Goal: Information Seeking & Learning: Learn about a topic

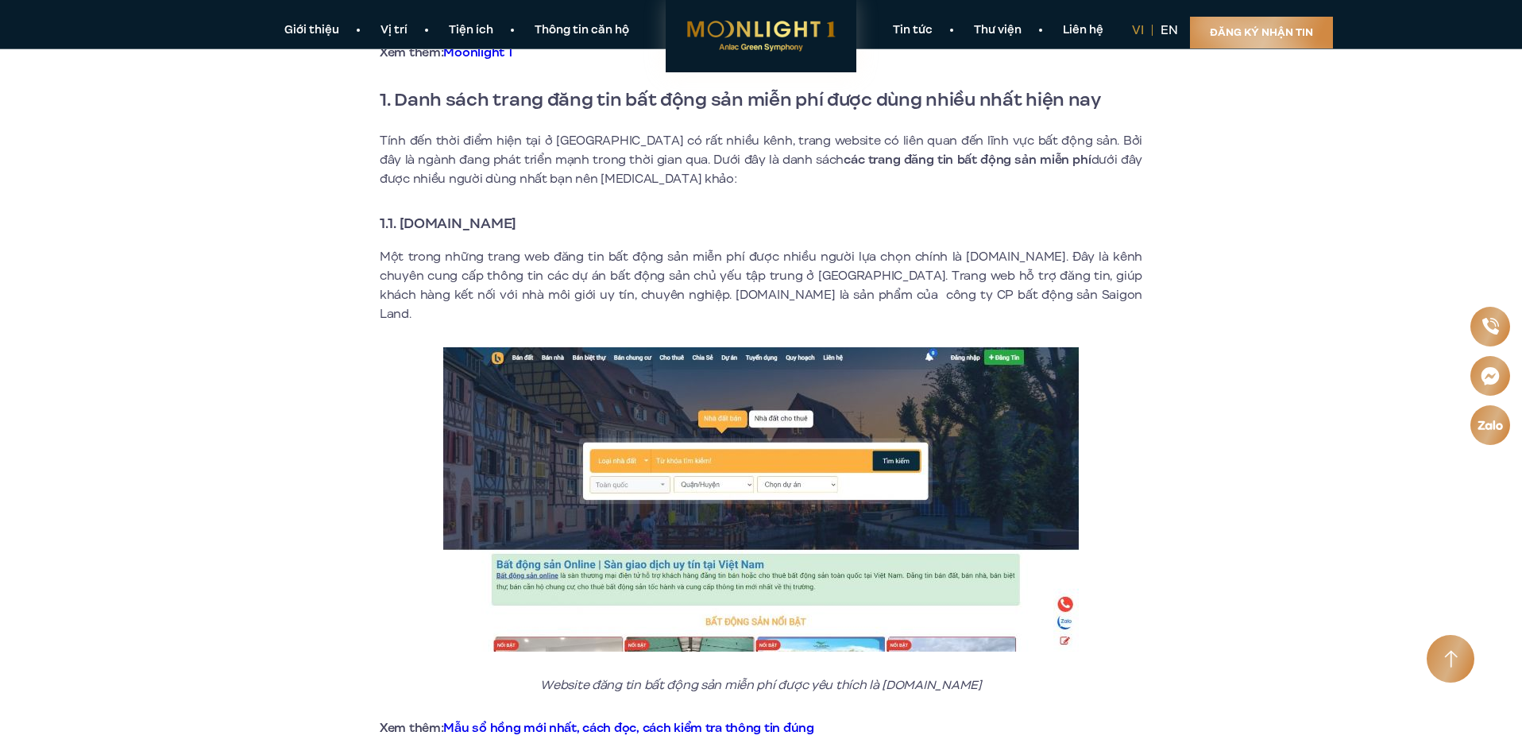
scroll to position [556, 0]
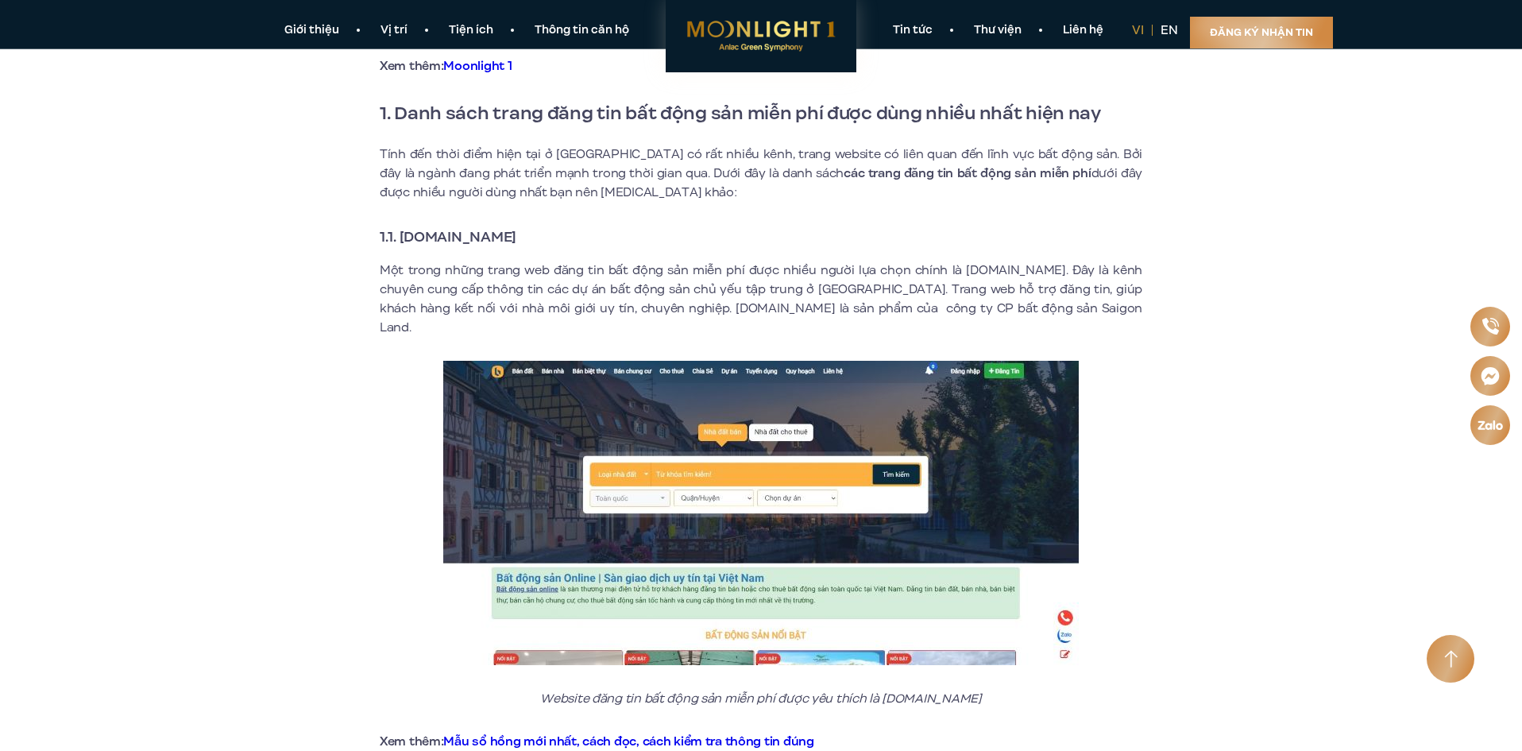
drag, startPoint x: 556, startPoint y: 236, endPoint x: 400, endPoint y: 246, distance: 156.8
click at [400, 246] on h3 "1.1. [DOMAIN_NAME]" at bounding box center [761, 237] width 763 height 22
copy strong "[DOMAIN_NAME]"
drag, startPoint x: 826, startPoint y: 205, endPoint x: 800, endPoint y: 226, distance: 33.4
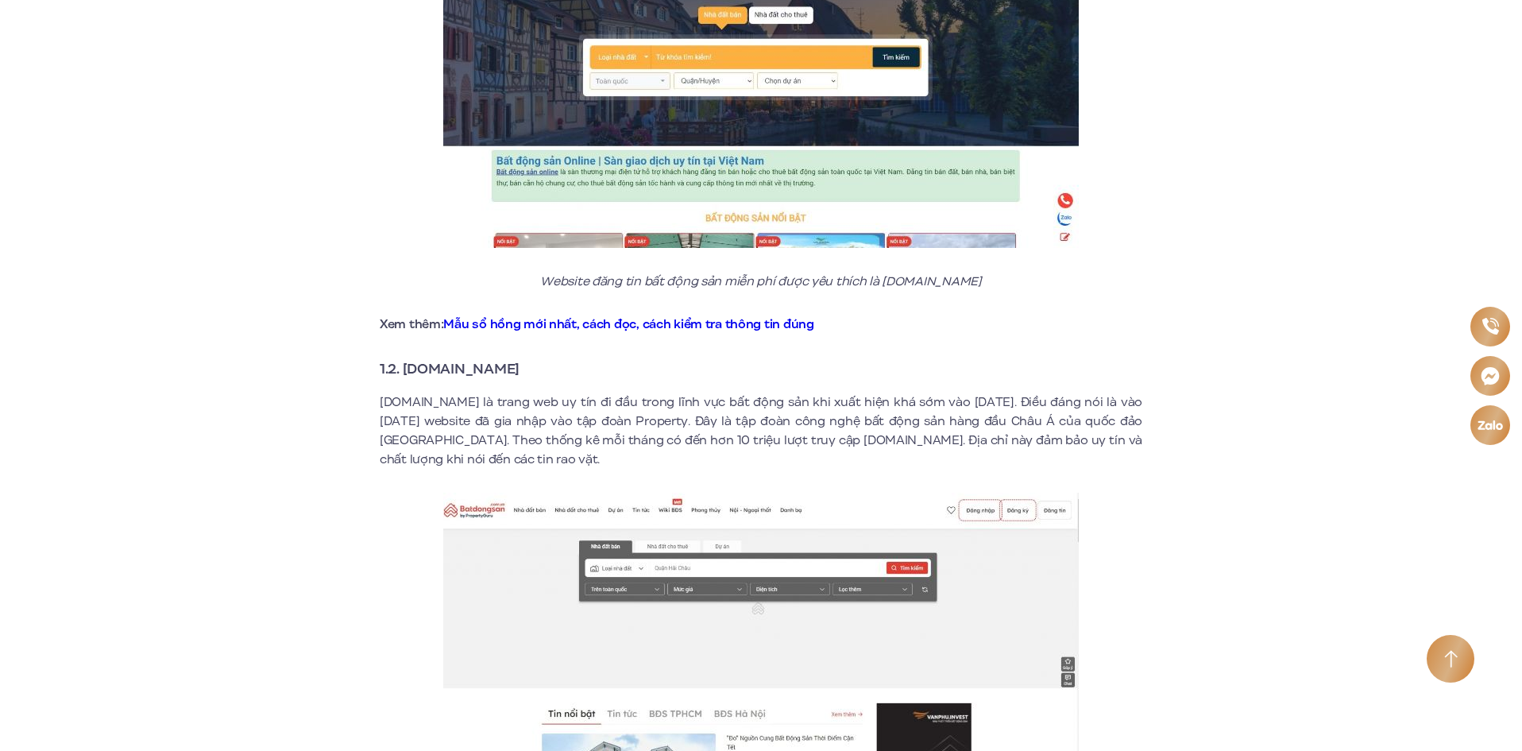
scroll to position [1112, 0]
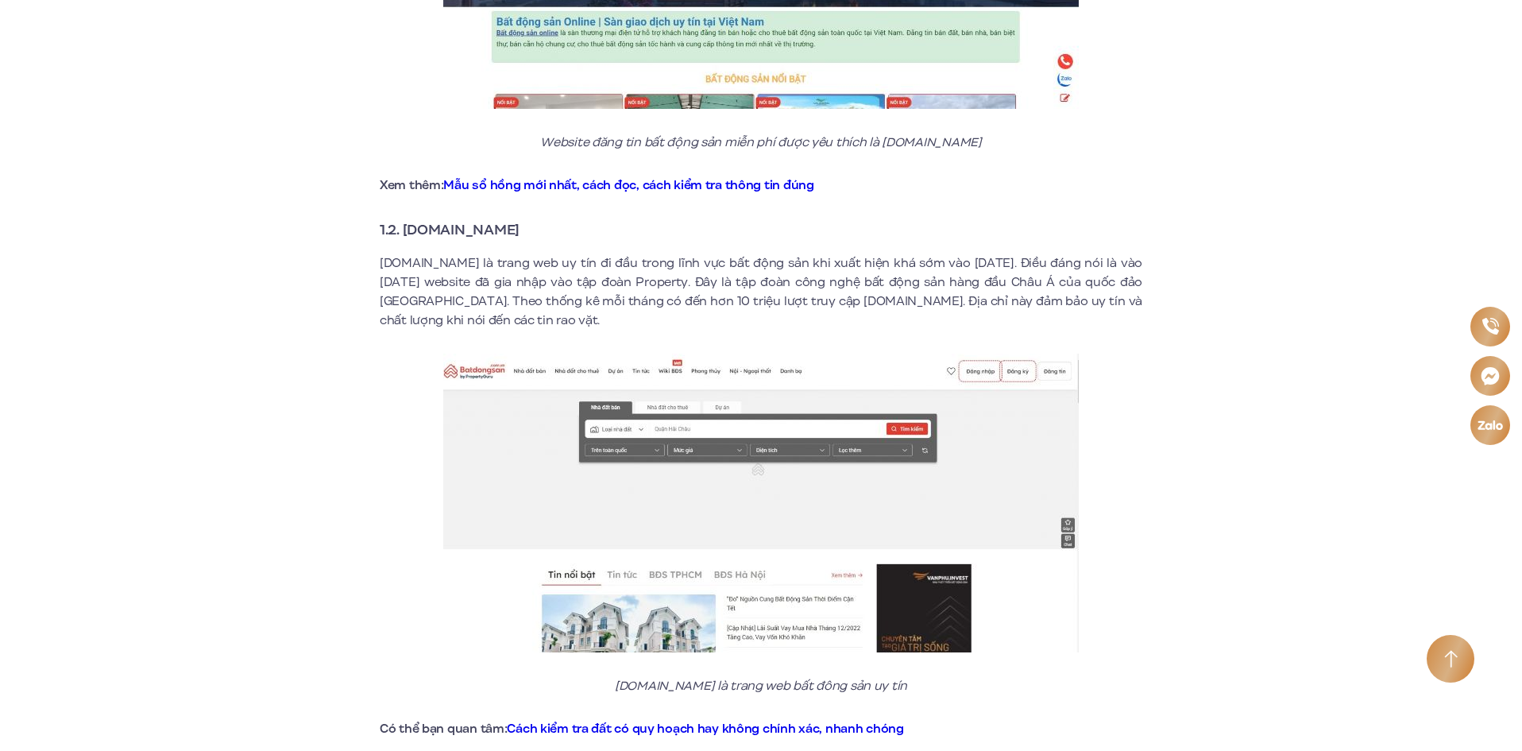
drag, startPoint x: 527, startPoint y: 212, endPoint x: 405, endPoint y: 217, distance: 121.7
click at [405, 219] on h3 "1.2. [DOMAIN_NAME]" at bounding box center [761, 230] width 763 height 22
copy strong "[DOMAIN_NAME]"
click at [1062, 176] on p "Xem thêm: Mẫu sổ hồng mới nhất, cách đọc, cách kiểm tra thông tin đúng" at bounding box center [761, 185] width 763 height 19
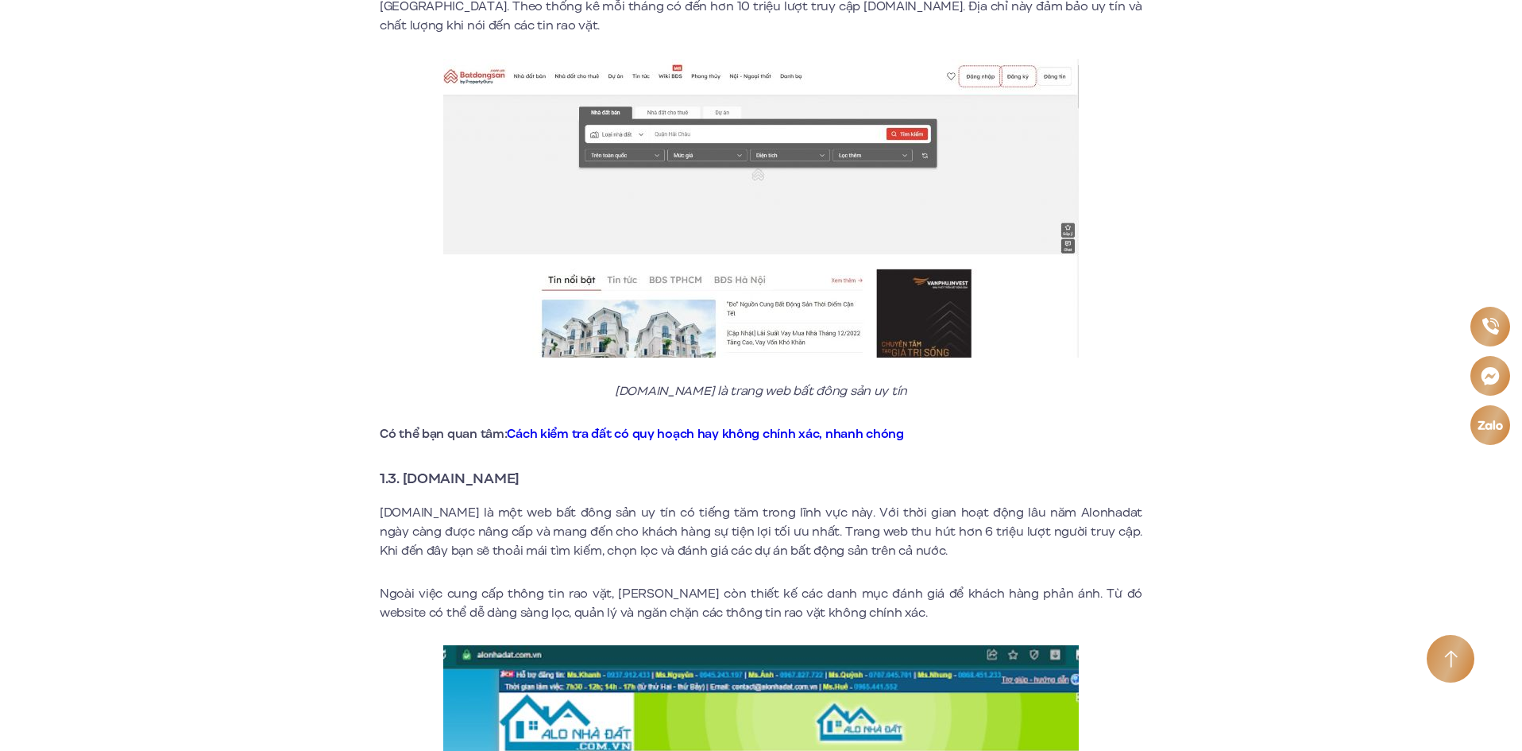
scroll to position [1510, 0]
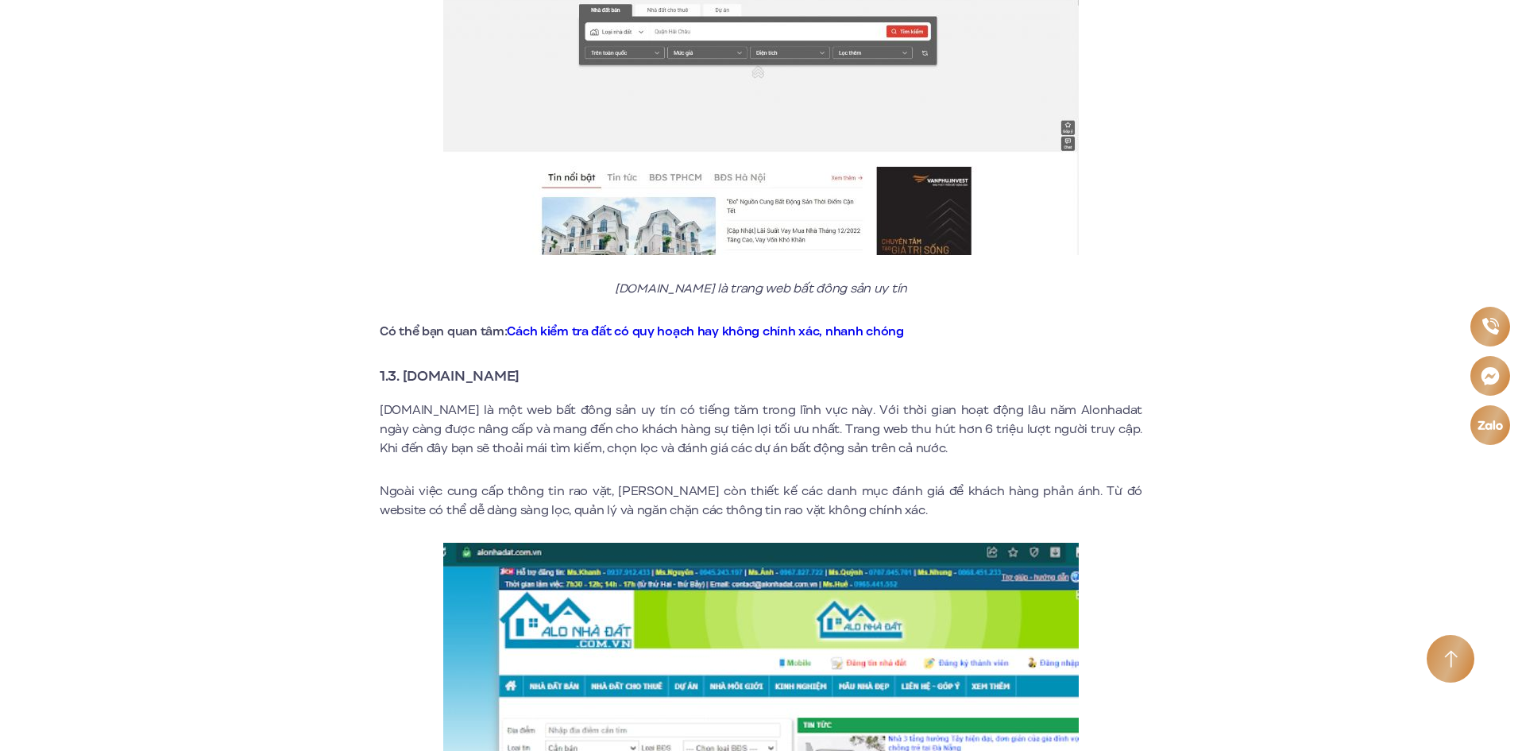
drag, startPoint x: 551, startPoint y: 354, endPoint x: 407, endPoint y: 360, distance: 143.9
click at [407, 365] on h3 "1.3. [DOMAIN_NAME]" at bounding box center [761, 376] width 763 height 22
copy strong "[DOMAIN_NAME]"
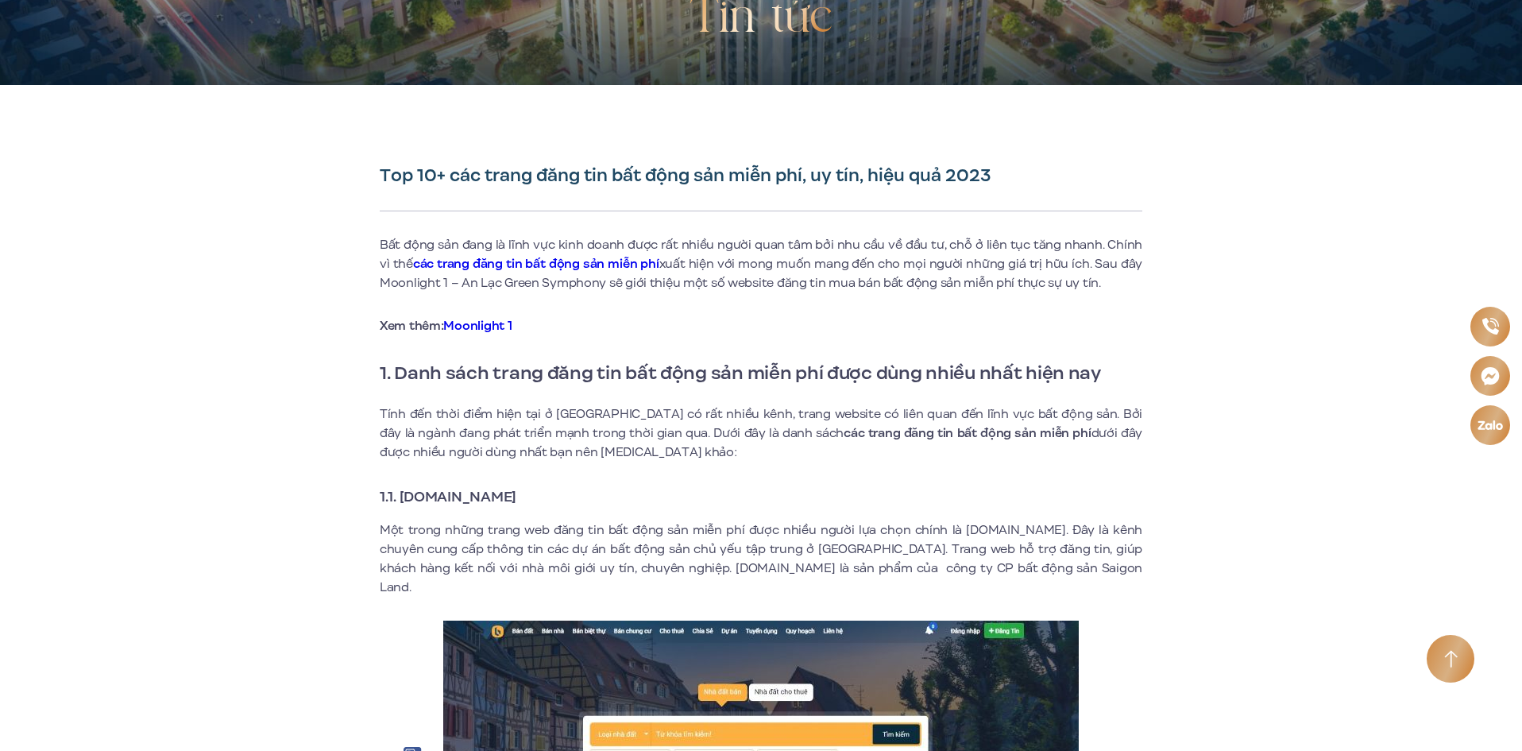
scroll to position [318, 0]
